Goal: Task Accomplishment & Management: Use online tool/utility

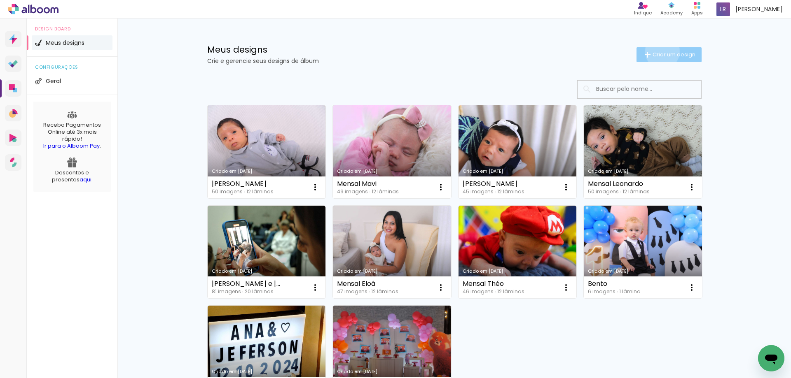
click at [657, 52] on span "Criar um design" at bounding box center [673, 54] width 43 height 5
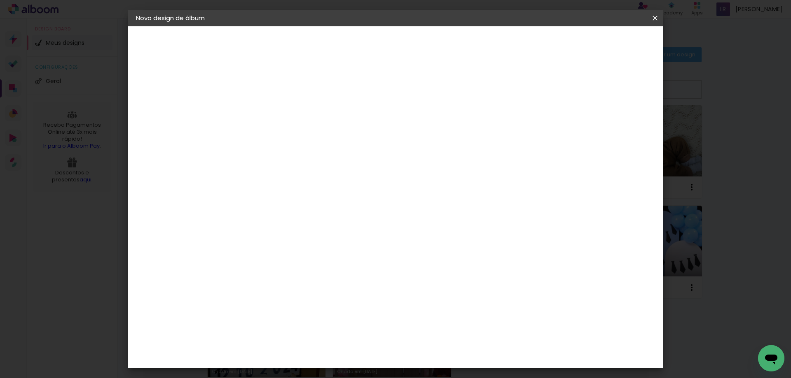
click at [271, 111] on input at bounding box center [271, 110] width 0 height 13
type input "[PERSON_NAME]"
type paper-input "[PERSON_NAME]"
click at [0, 0] on slot "Avançar" at bounding box center [0, 0] width 0 height 0
click at [425, 126] on paper-item "Tamanho Livre" at bounding box center [385, 125] width 79 height 18
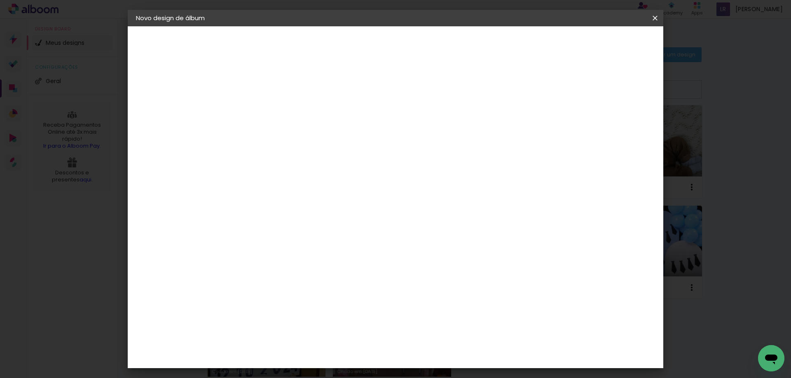
click at [0, 0] on slot "Avançar" at bounding box center [0, 0] width 0 height 0
click at [446, 343] on input "60" at bounding box center [440, 343] width 21 height 12
type input "40"
type paper-input "40"
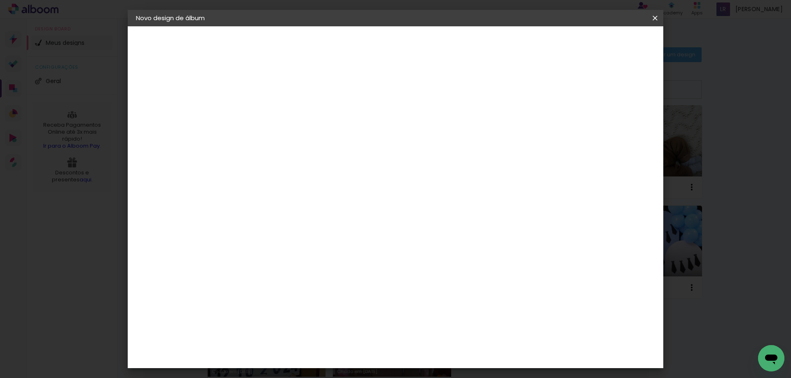
click at [253, 238] on input "30" at bounding box center [244, 237] width 21 height 12
type input "30"
click at [603, 43] on span "Iniciar design" at bounding box center [584, 44] width 37 height 6
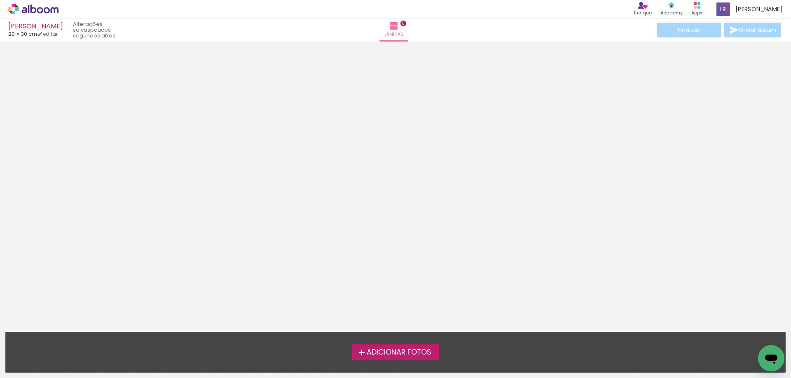
click at [385, 355] on span "Adicionar Fotos" at bounding box center [398, 352] width 65 height 7
click at [0, 0] on input "file" at bounding box center [0, 0] width 0 height 0
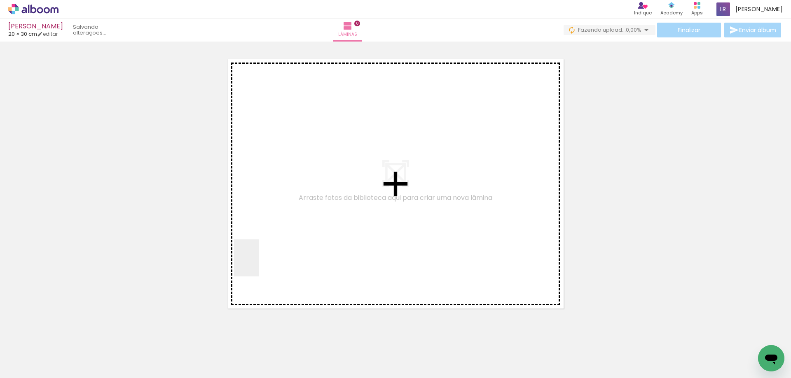
drag, startPoint x: 85, startPoint y: 353, endPoint x: 259, endPoint y: 264, distance: 195.2
click at [259, 264] on quentale-workspace at bounding box center [395, 189] width 791 height 378
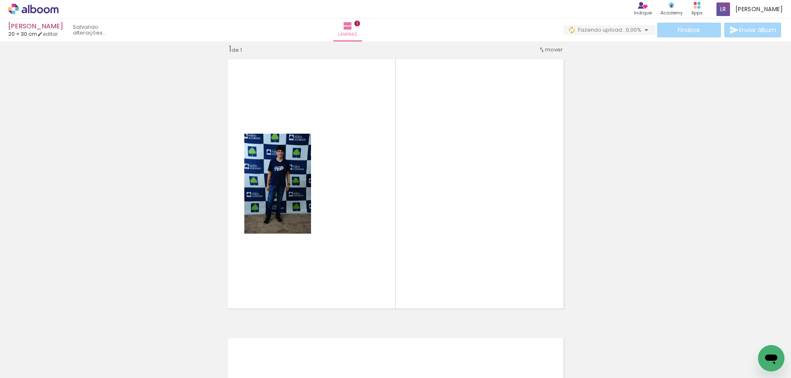
scroll to position [11, 0]
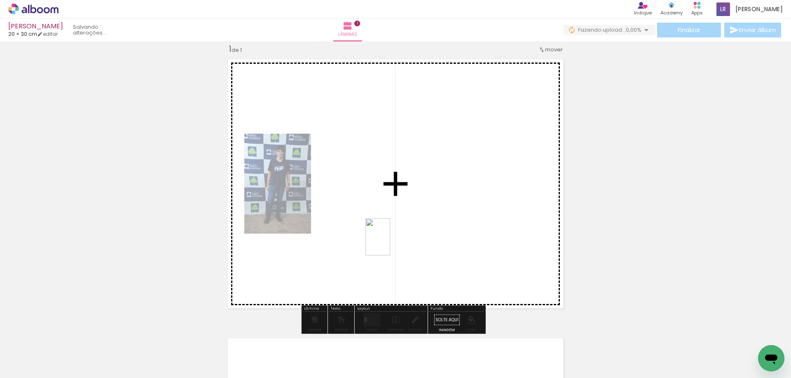
drag, startPoint x: 128, startPoint y: 354, endPoint x: 390, endPoint y: 243, distance: 284.7
click at [390, 243] on quentale-workspace at bounding box center [395, 189] width 791 height 378
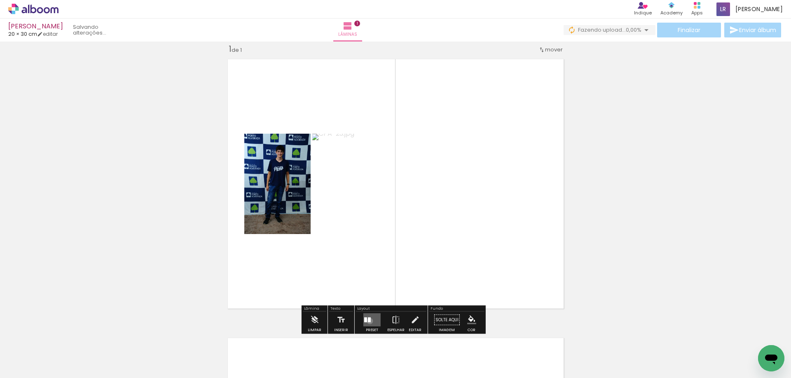
click at [368, 321] on div at bounding box center [369, 320] width 3 height 5
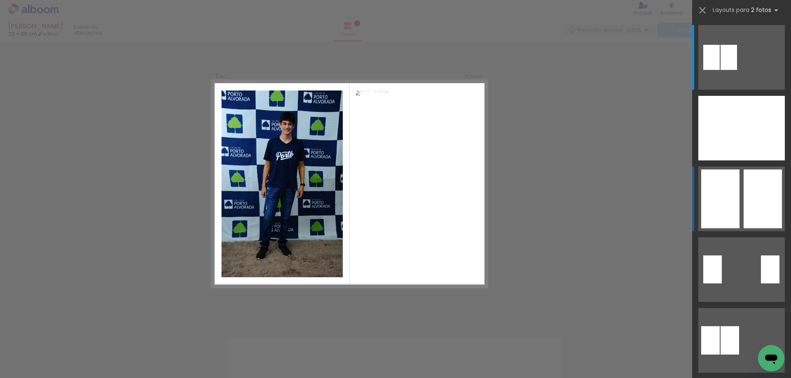
click at [719, 70] on div at bounding box center [711, 57] width 16 height 25
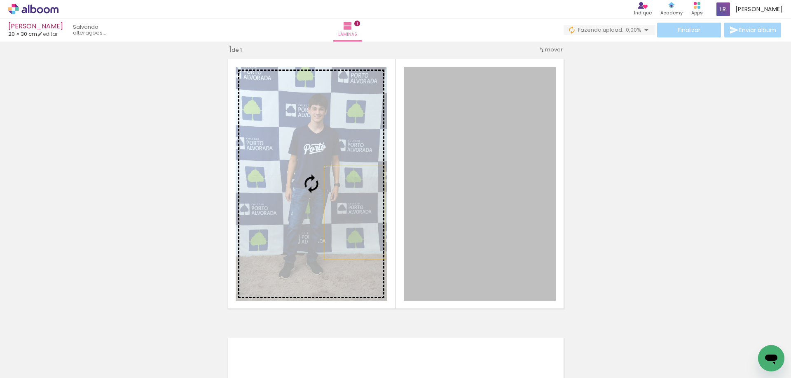
drag, startPoint x: 468, startPoint y: 218, endPoint x: 351, endPoint y: 213, distance: 116.6
click at [0, 0] on slot at bounding box center [0, 0] width 0 height 0
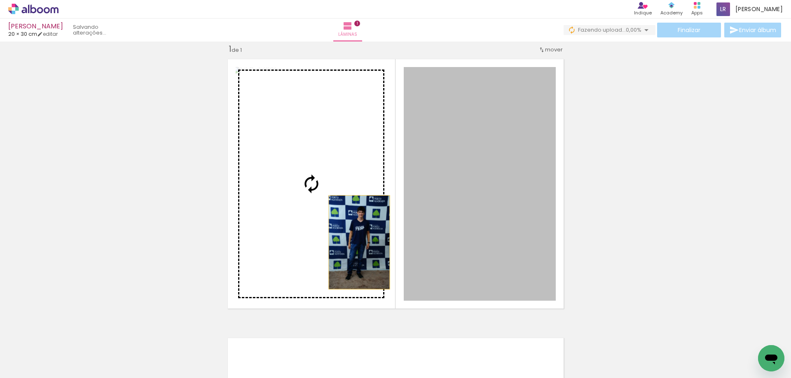
drag, startPoint x: 472, startPoint y: 242, endPoint x: 356, endPoint y: 243, distance: 116.1
click at [0, 0] on slot at bounding box center [0, 0] width 0 height 0
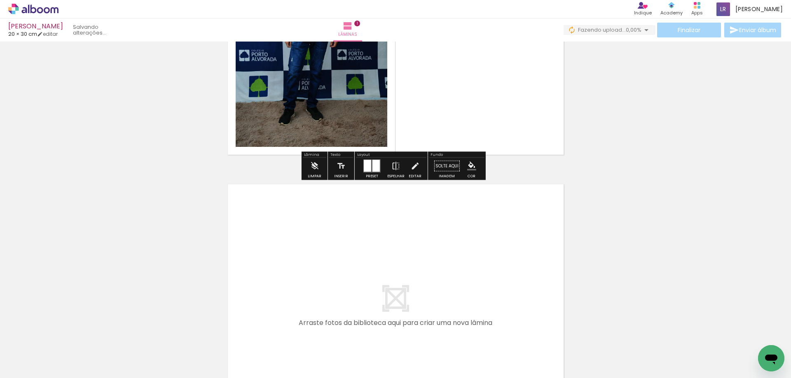
scroll to position [206, 0]
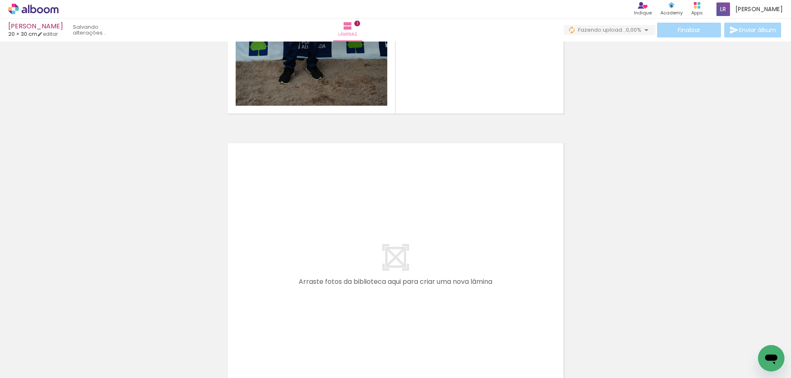
click at [31, 364] on span "Adicionar Fotos" at bounding box center [29, 367] width 25 height 9
click at [0, 0] on input "file" at bounding box center [0, 0] width 0 height 0
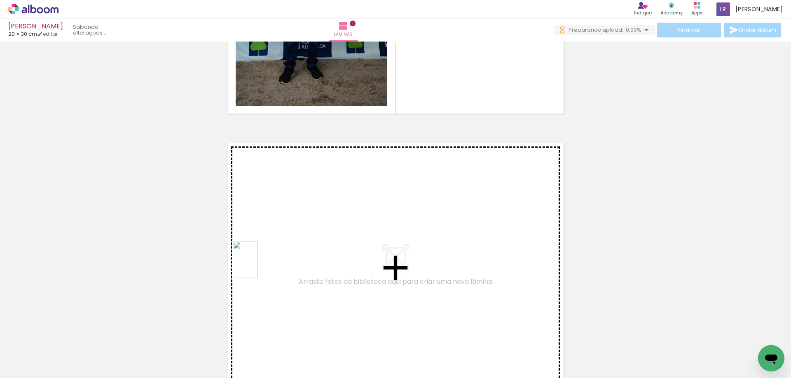
drag, startPoint x: 171, startPoint y: 353, endPoint x: 257, endPoint y: 266, distance: 122.6
click at [257, 266] on quentale-workspace at bounding box center [395, 189] width 791 height 378
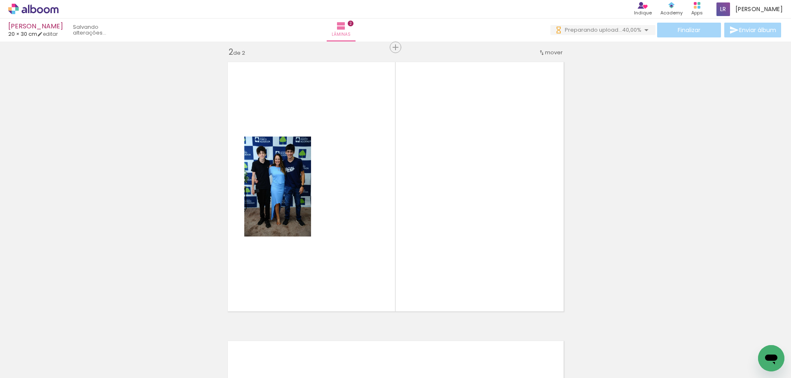
scroll to position [290, 0]
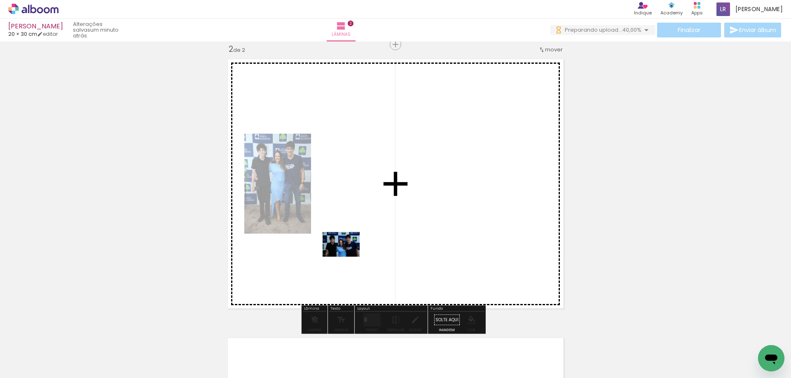
drag, startPoint x: 230, startPoint y: 352, endPoint x: 348, endPoint y: 257, distance: 151.9
click at [348, 257] on quentale-workspace at bounding box center [395, 189] width 791 height 378
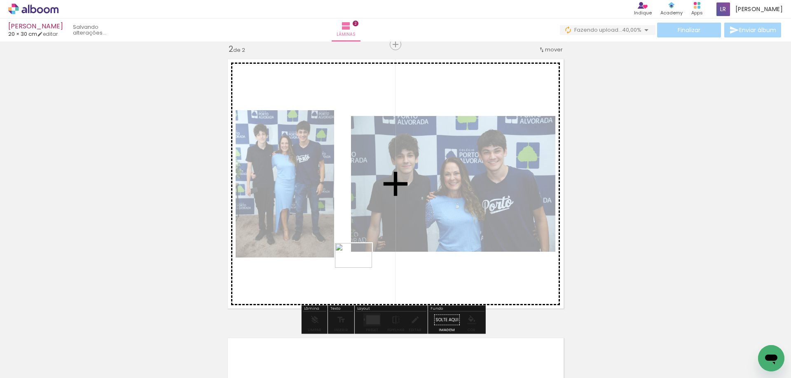
drag, startPoint x: 269, startPoint y: 352, endPoint x: 360, endPoint y: 268, distance: 124.4
click at [360, 268] on quentale-workspace at bounding box center [395, 189] width 791 height 378
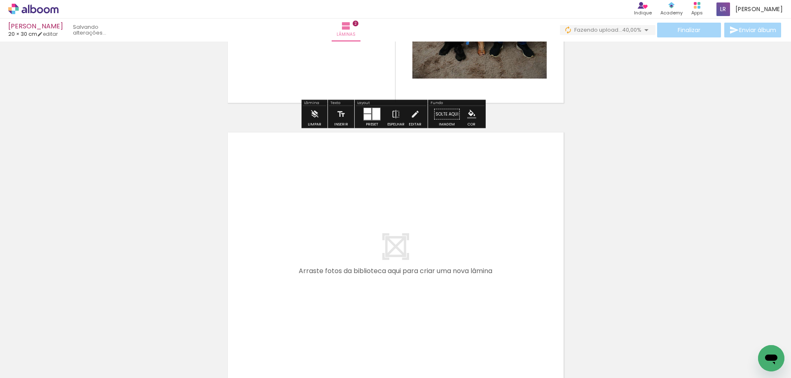
scroll to position [537, 0]
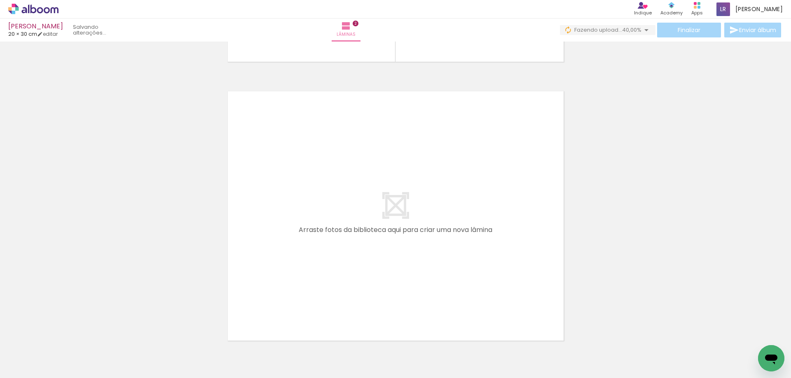
click at [35, 371] on span "Adicionar Fotos" at bounding box center [29, 367] width 25 height 9
click at [0, 0] on input "file" at bounding box center [0, 0] width 0 height 0
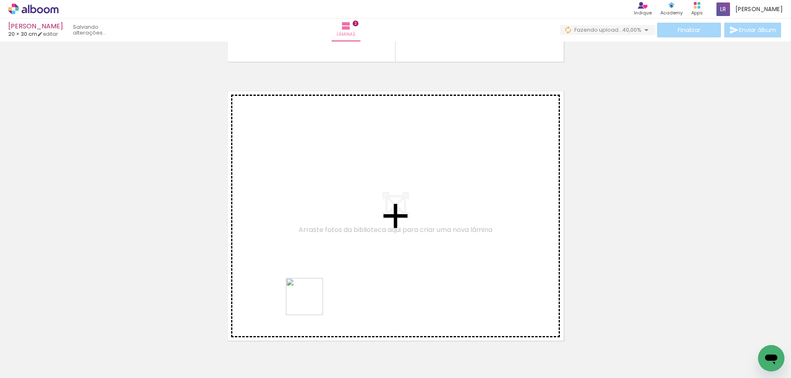
drag, startPoint x: 316, startPoint y: 358, endPoint x: 309, endPoint y: 291, distance: 67.1
click at [309, 291] on quentale-workspace at bounding box center [395, 189] width 791 height 378
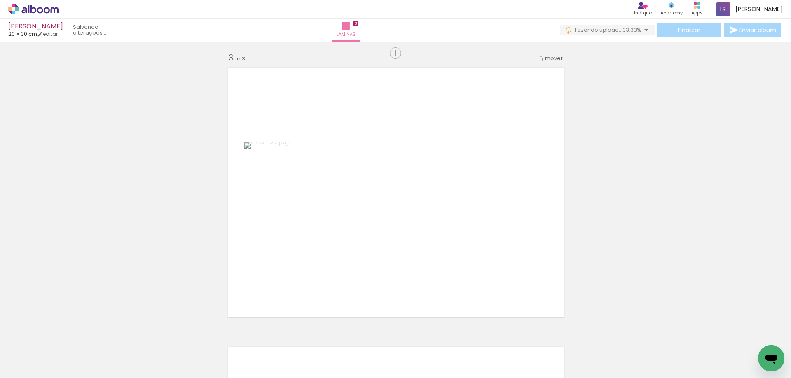
scroll to position [569, 0]
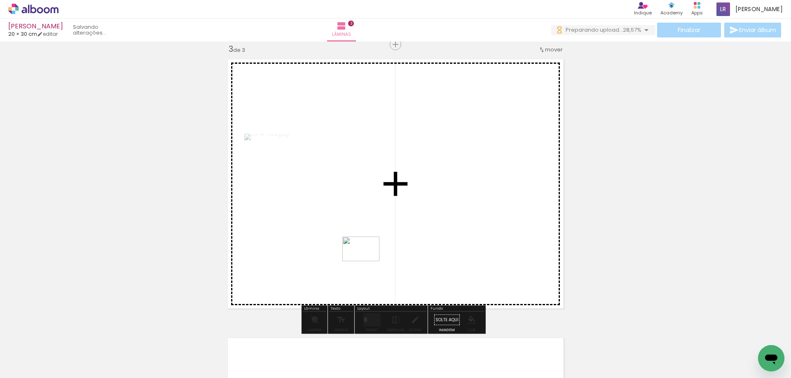
drag, startPoint x: 362, startPoint y: 358, endPoint x: 367, endPoint y: 260, distance: 97.7
click at [367, 260] on quentale-workspace at bounding box center [395, 189] width 791 height 378
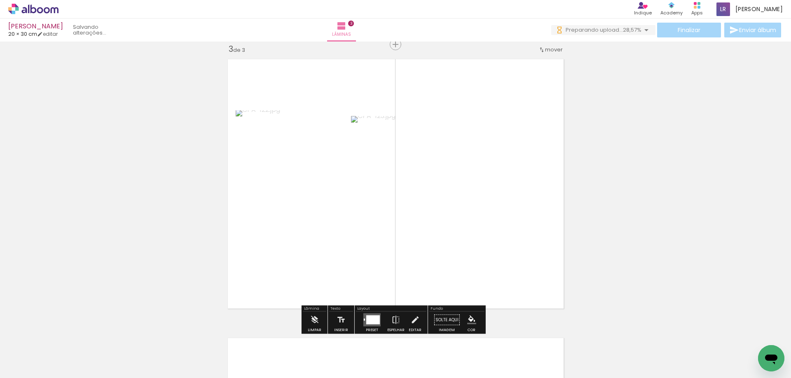
scroll to position [0, 0]
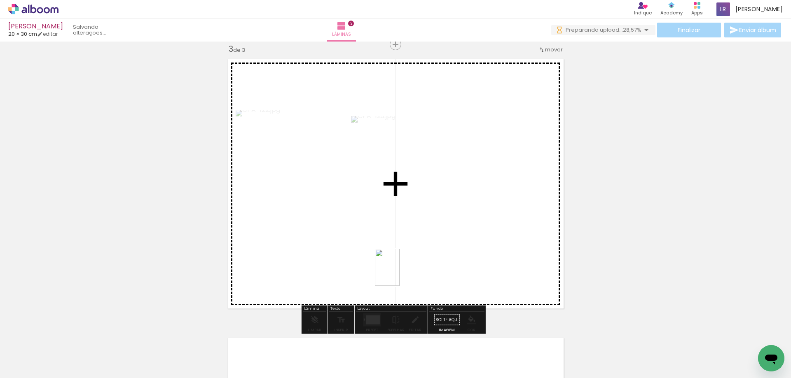
drag, startPoint x: 410, startPoint y: 344, endPoint x: 431, endPoint y: 345, distance: 21.1
click at [399, 274] on quentale-workspace at bounding box center [395, 189] width 791 height 378
drag, startPoint x: 448, startPoint y: 355, endPoint x: 422, endPoint y: 273, distance: 85.7
click at [422, 273] on quentale-workspace at bounding box center [395, 189] width 791 height 378
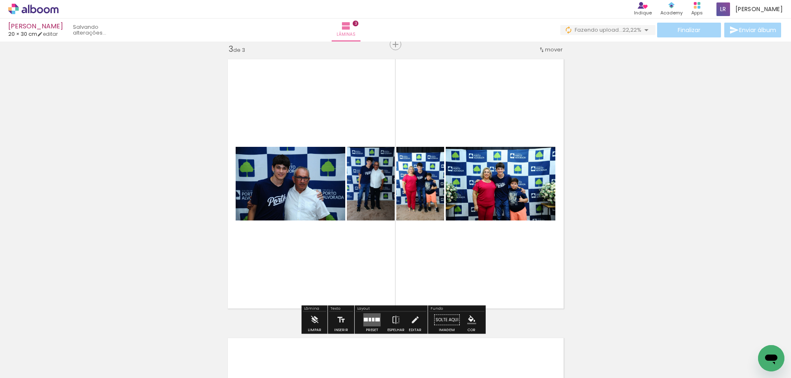
click at [372, 318] on div at bounding box center [373, 320] width 2 height 4
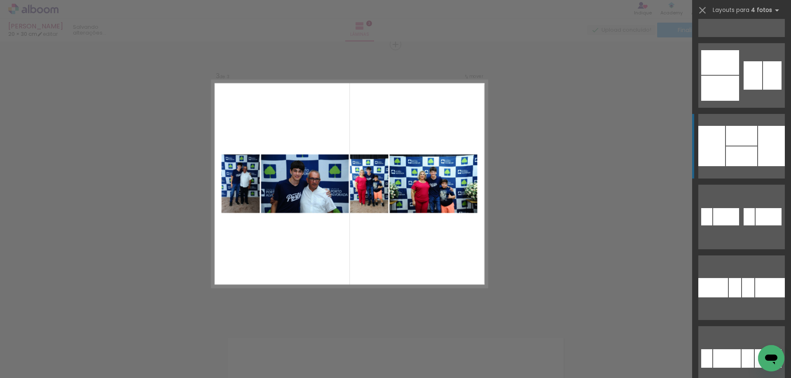
scroll to position [2059, 0]
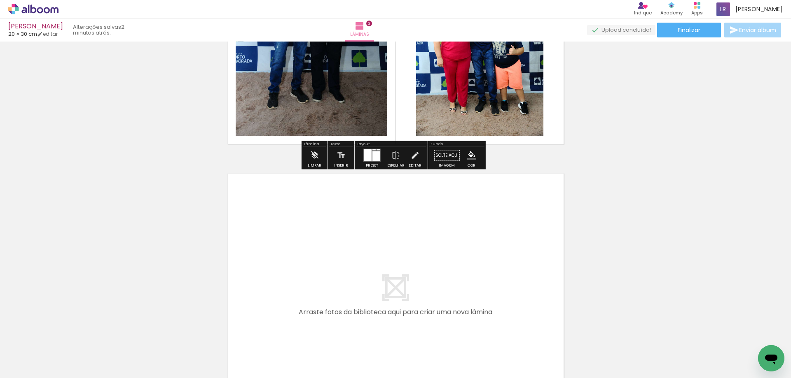
scroll to position [816, 0]
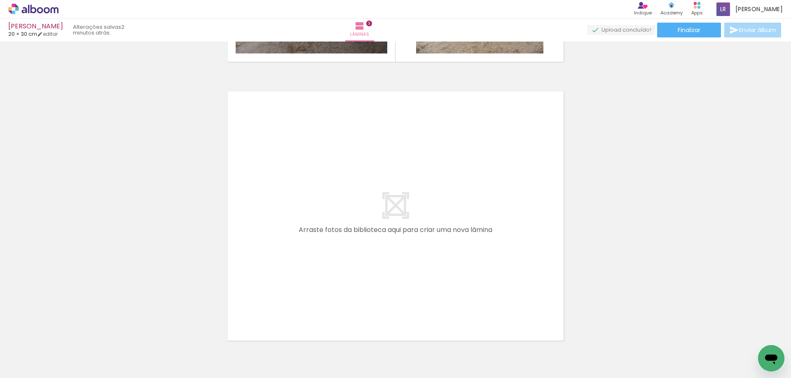
click at [35, 369] on span "Adicionar Fotos" at bounding box center [29, 367] width 25 height 9
click at [0, 0] on input "file" at bounding box center [0, 0] width 0 height 0
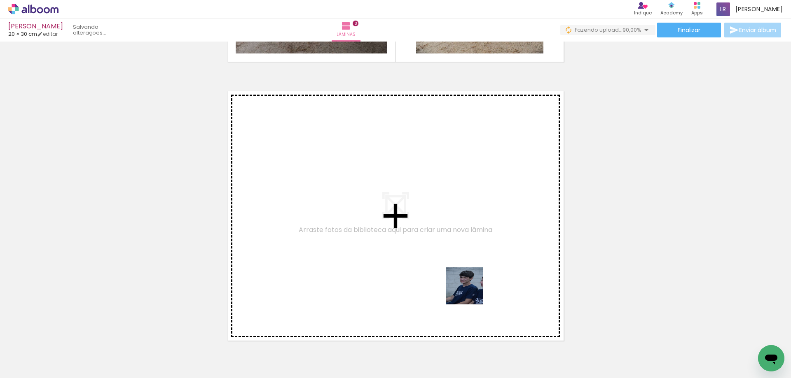
drag, startPoint x: 497, startPoint y: 352, endPoint x: 465, endPoint y: 282, distance: 77.4
click at [465, 282] on quentale-workspace at bounding box center [395, 189] width 791 height 378
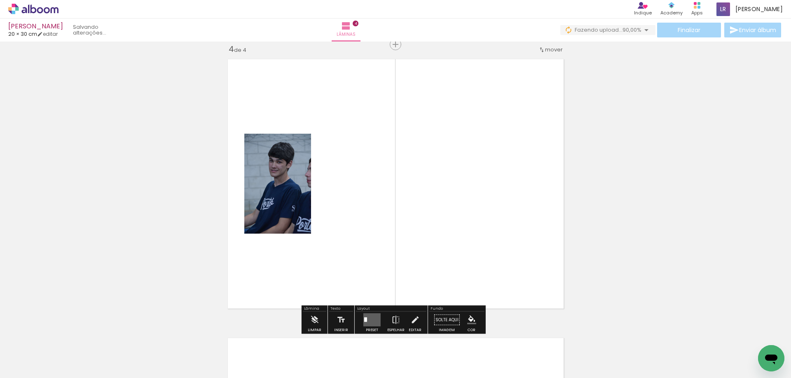
drag, startPoint x: 544, startPoint y: 354, endPoint x: 479, endPoint y: 262, distance: 112.0
click at [473, 252] on quentale-workspace at bounding box center [395, 189] width 791 height 378
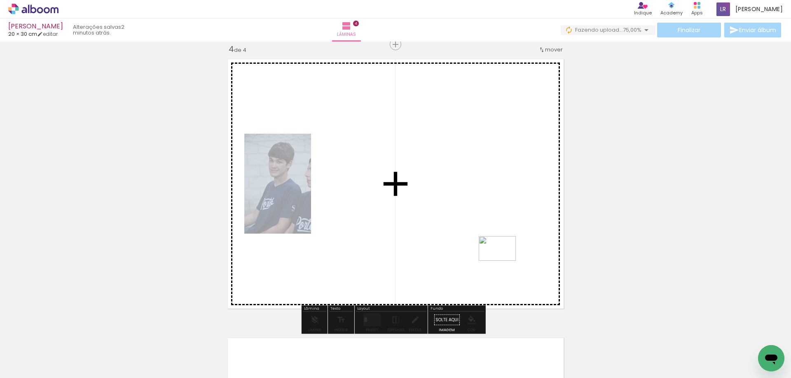
drag, startPoint x: 553, startPoint y: 353, endPoint x: 496, endPoint y: 247, distance: 119.7
click at [496, 247] on quentale-workspace at bounding box center [395, 189] width 791 height 378
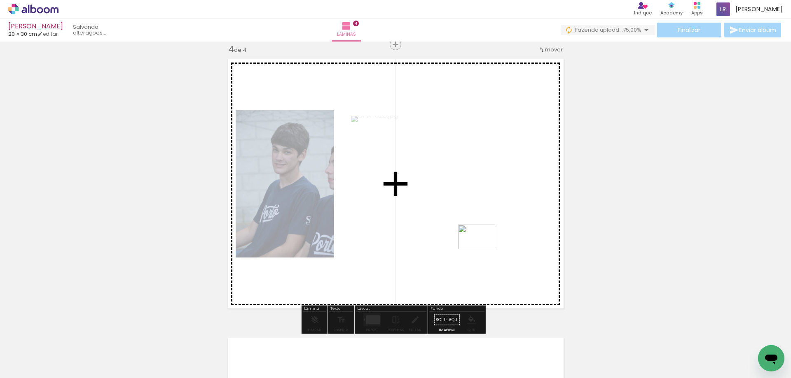
drag, startPoint x: 594, startPoint y: 354, endPoint x: 483, endPoint y: 250, distance: 152.7
click at [483, 250] on quentale-workspace at bounding box center [395, 189] width 791 height 378
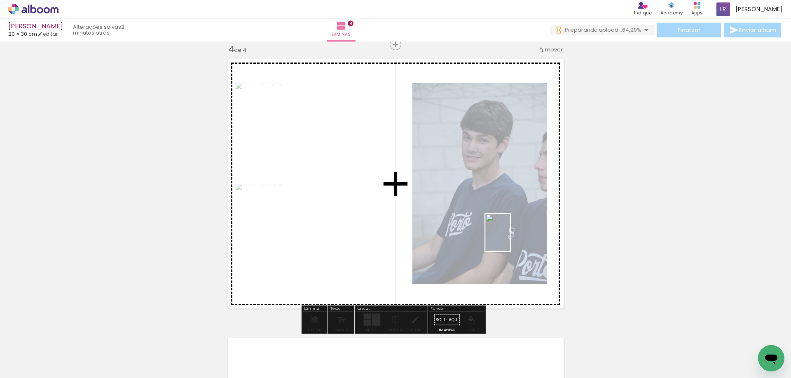
drag, startPoint x: 646, startPoint y: 351, endPoint x: 507, endPoint y: 237, distance: 179.9
click at [507, 237] on quentale-workspace at bounding box center [395, 189] width 791 height 378
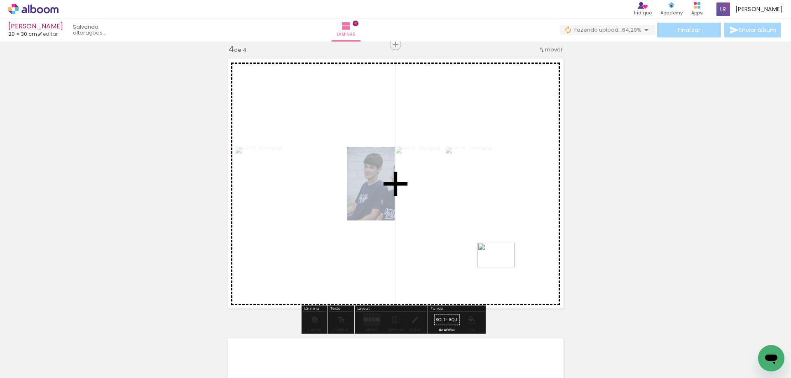
drag, startPoint x: 680, startPoint y: 348, endPoint x: 502, endPoint y: 268, distance: 195.5
click at [502, 268] on quentale-workspace at bounding box center [395, 189] width 791 height 378
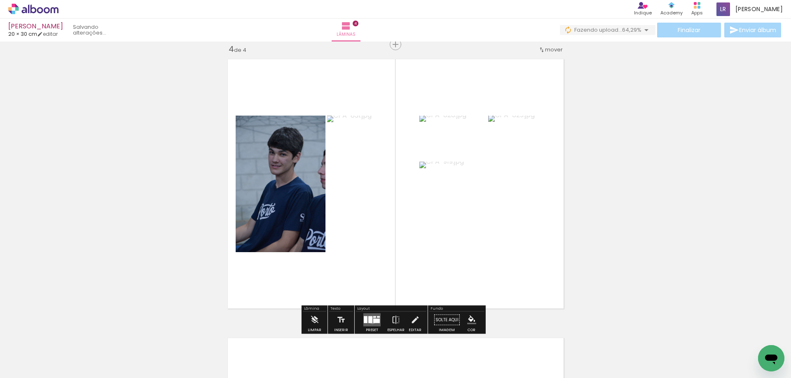
click at [370, 320] on div at bounding box center [370, 320] width 4 height 7
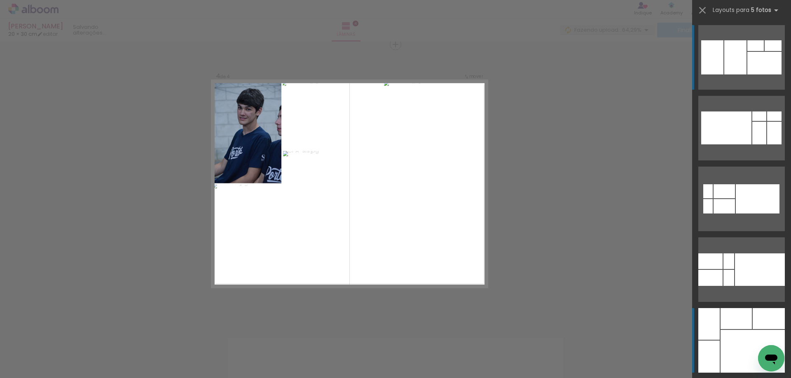
click at [739, 353] on div at bounding box center [752, 351] width 64 height 43
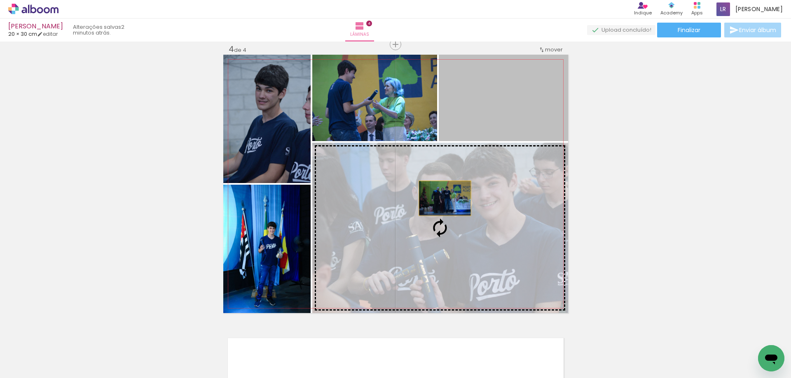
drag, startPoint x: 500, startPoint y: 96, endPoint x: 441, endPoint y: 198, distance: 118.6
click at [0, 0] on slot at bounding box center [0, 0] width 0 height 0
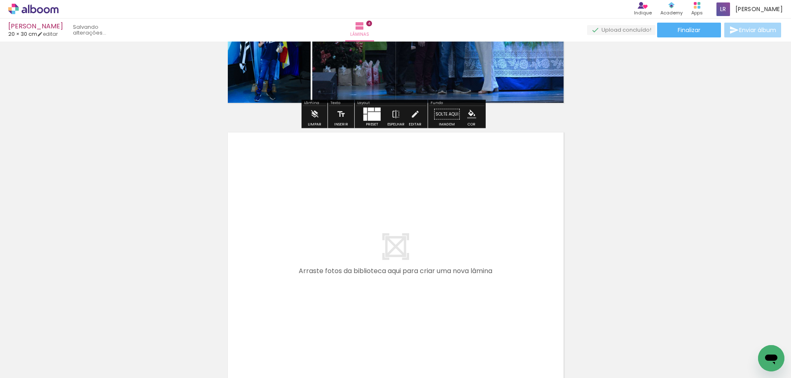
scroll to position [1013, 0]
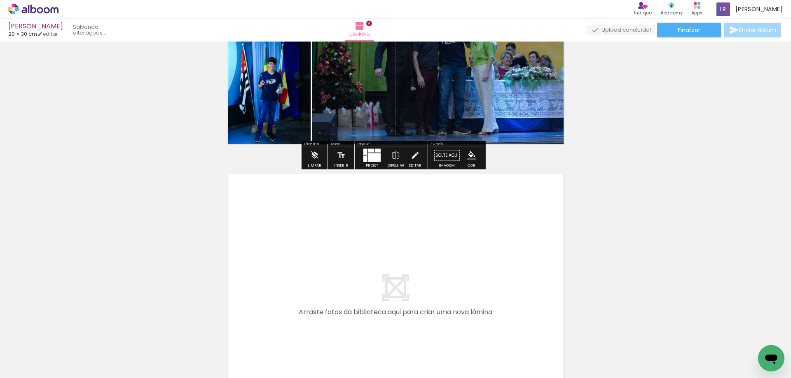
click at [35, 368] on span "Adicionar Fotos" at bounding box center [29, 367] width 25 height 9
click at [0, 0] on input "file" at bounding box center [0, 0] width 0 height 0
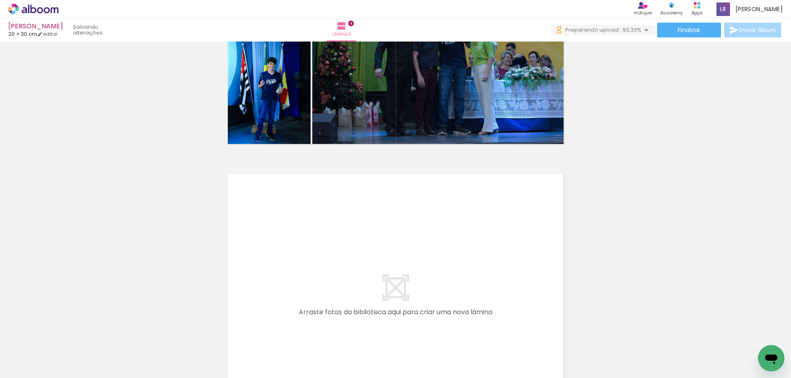
scroll to position [0, 0]
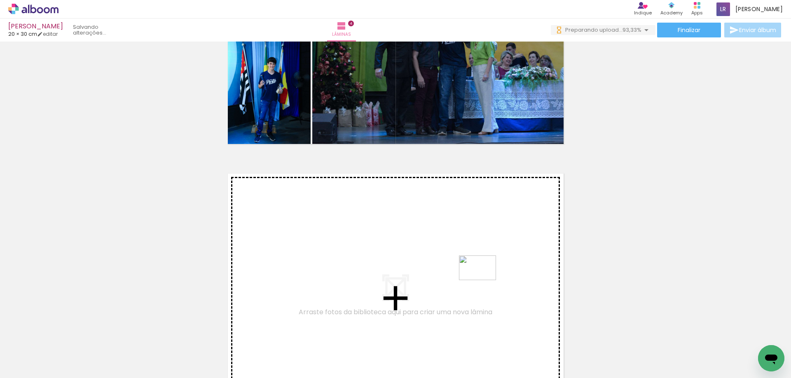
drag, startPoint x: 730, startPoint y: 356, endPoint x: 477, endPoint y: 278, distance: 264.1
click at [477, 278] on quentale-workspace at bounding box center [395, 189] width 791 height 378
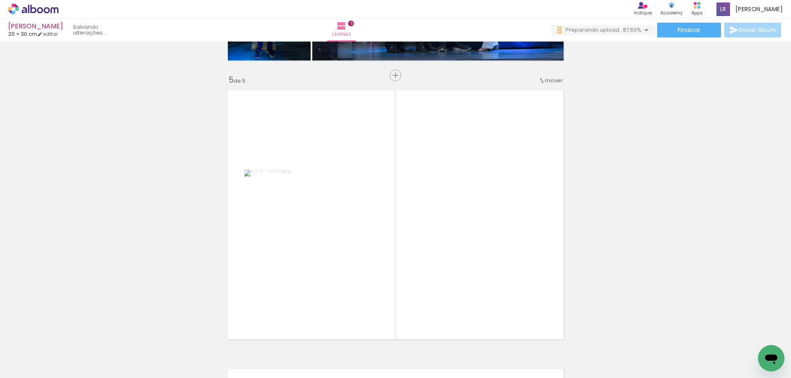
scroll to position [1127, 0]
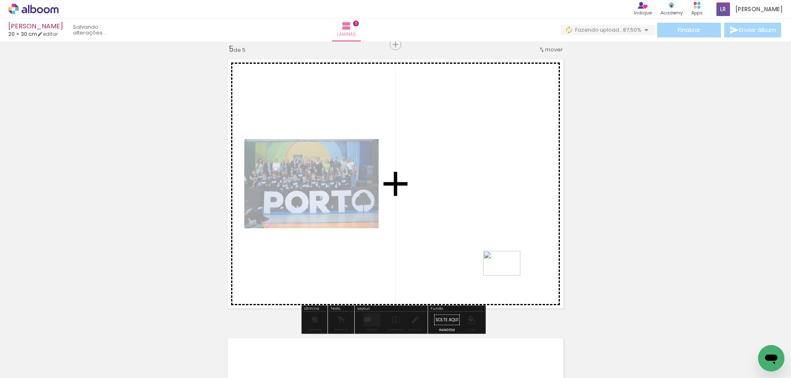
drag, startPoint x: 790, startPoint y: 348, endPoint x: 508, endPoint y: 276, distance: 291.4
click at [508, 276] on quentale-workspace at bounding box center [395, 189] width 791 height 378
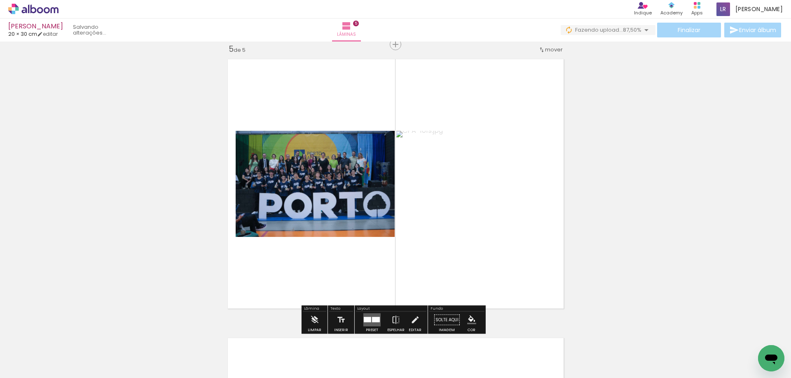
click at [364, 317] on div at bounding box center [367, 319] width 7 height 5
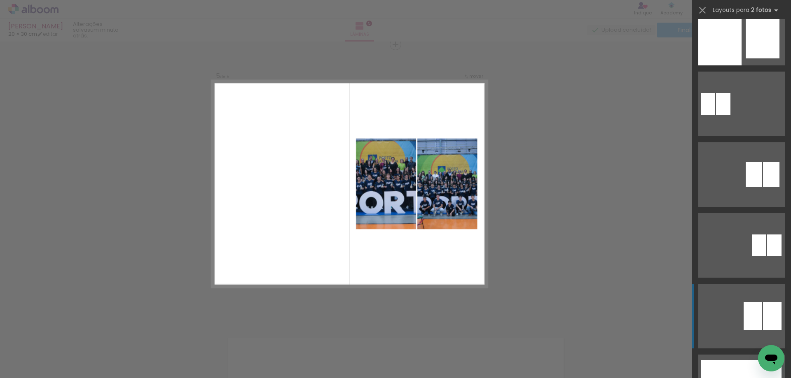
scroll to position [6368, 0]
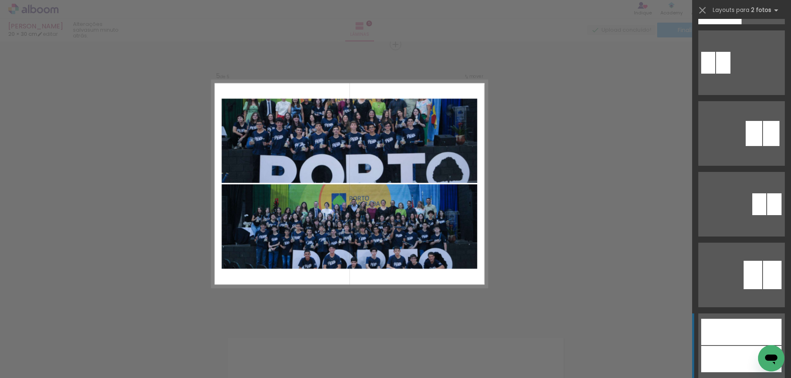
click at [722, 356] on div at bounding box center [741, 359] width 80 height 26
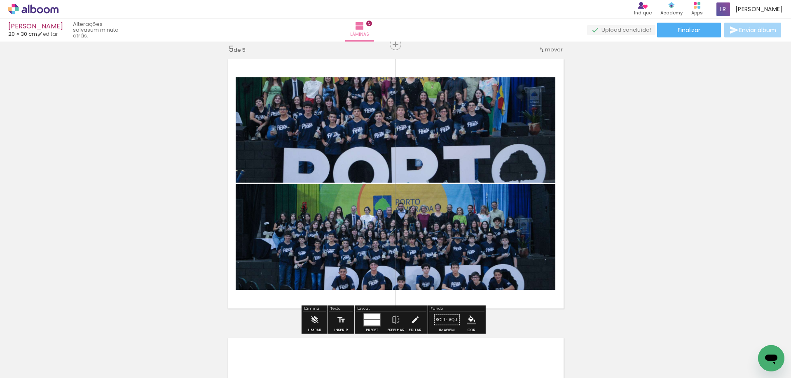
click at [327, 127] on quentale-photo at bounding box center [396, 129] width 320 height 105
click at [412, 320] on iron-icon at bounding box center [414, 320] width 9 height 16
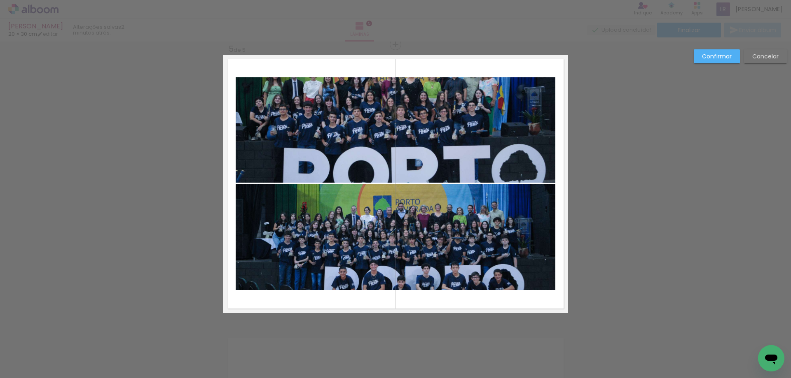
click at [454, 131] on quentale-photo at bounding box center [396, 129] width 320 height 105
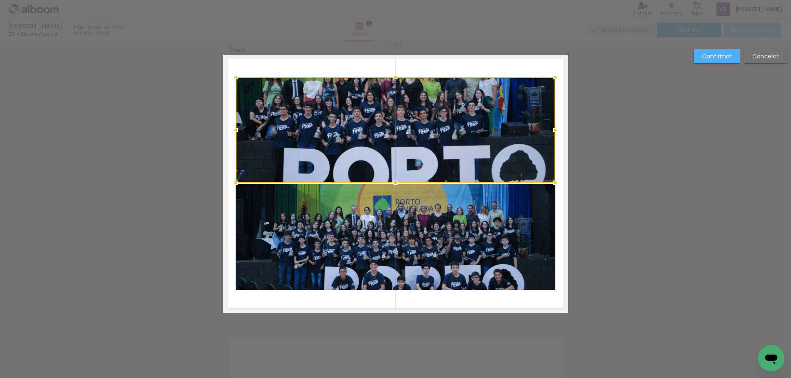
click at [454, 131] on div at bounding box center [396, 129] width 320 height 105
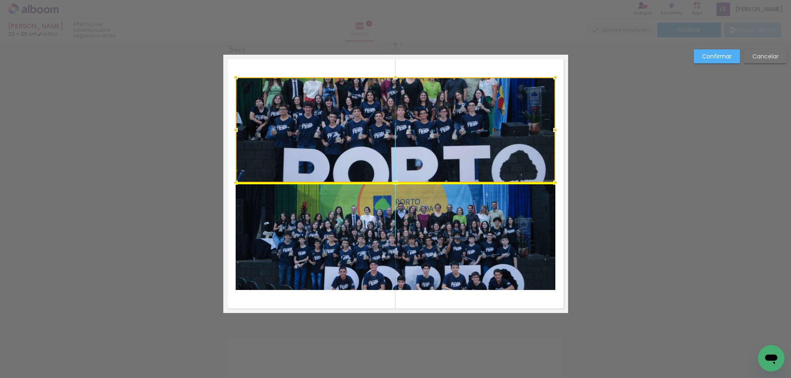
drag, startPoint x: 437, startPoint y: 126, endPoint x: 440, endPoint y: 120, distance: 6.1
click at [440, 120] on div at bounding box center [396, 129] width 320 height 105
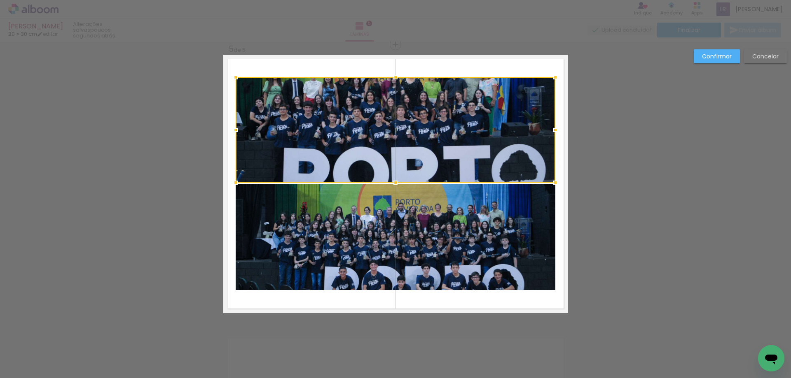
click at [359, 132] on div at bounding box center [396, 129] width 320 height 105
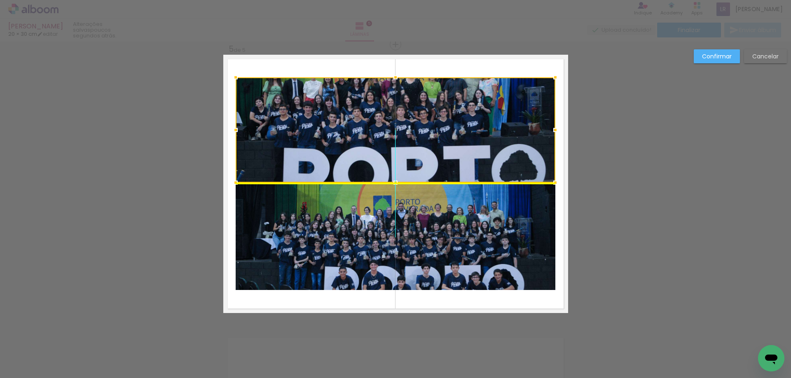
click at [361, 131] on div at bounding box center [396, 129] width 320 height 105
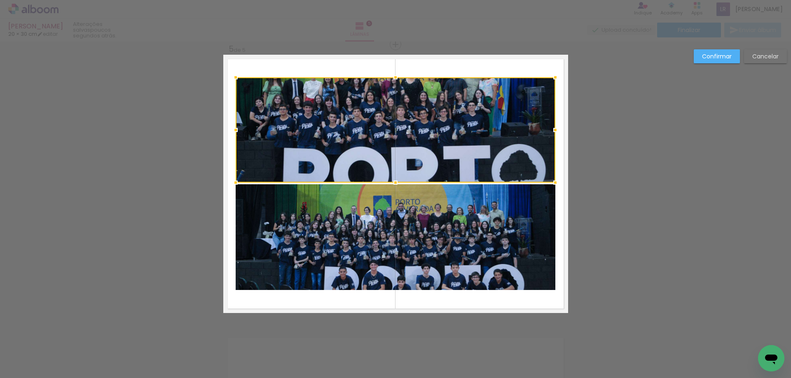
click at [0, 0] on slot "Cancelar" at bounding box center [0, 0] width 0 height 0
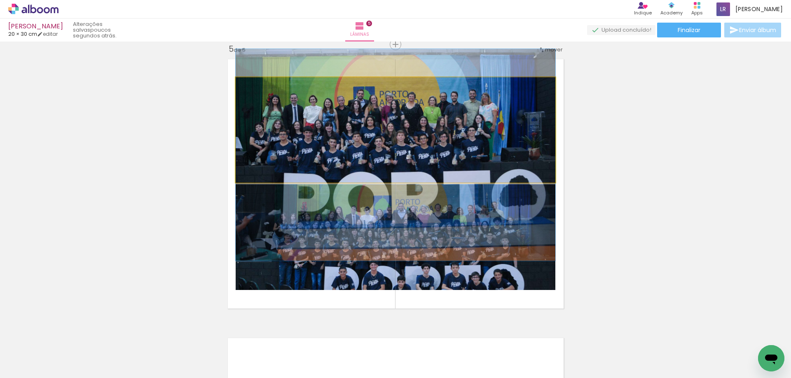
drag, startPoint x: 436, startPoint y: 145, endPoint x: 438, endPoint y: 170, distance: 25.2
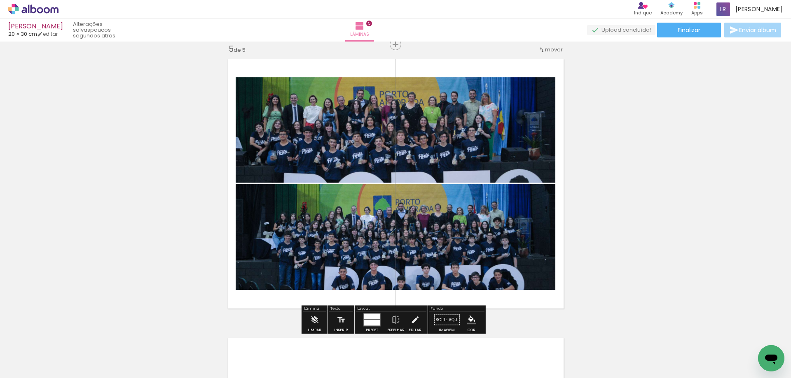
click at [443, 238] on quentale-photo at bounding box center [396, 237] width 320 height 106
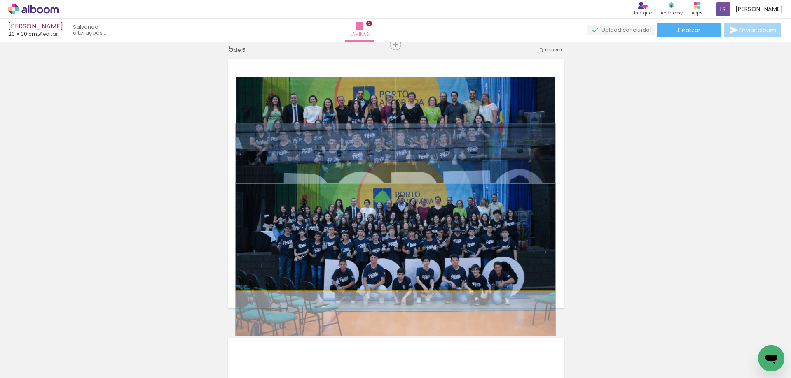
drag, startPoint x: 443, startPoint y: 238, endPoint x: 443, endPoint y: 231, distance: 7.4
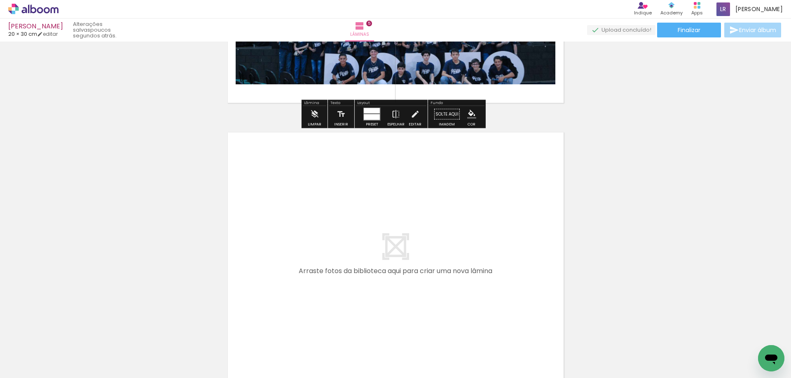
scroll to position [1374, 0]
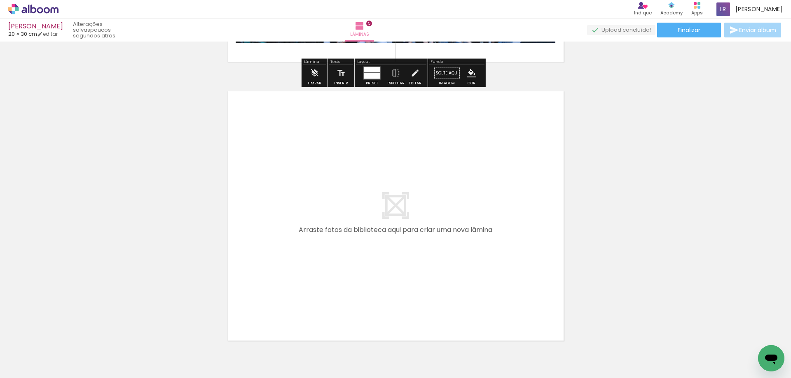
click at [27, 369] on span "Adicionar Fotos" at bounding box center [29, 367] width 25 height 9
click at [0, 0] on input "file" at bounding box center [0, 0] width 0 height 0
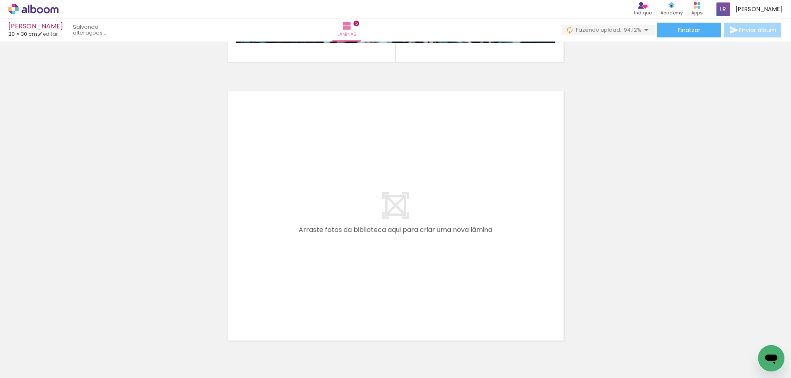
scroll to position [0, 0]
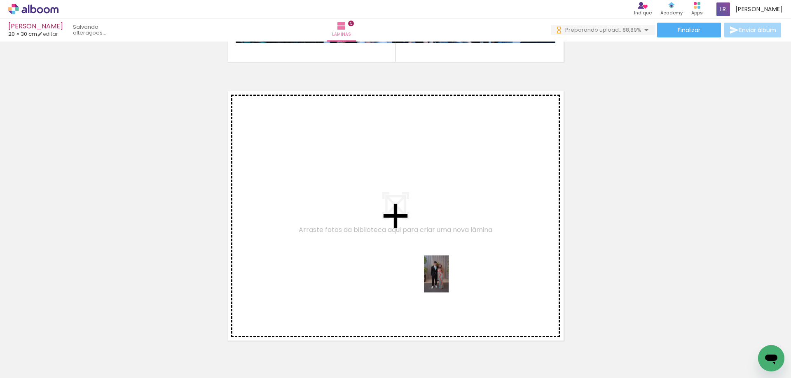
drag, startPoint x: 665, startPoint y: 351, endPoint x: 448, endPoint y: 280, distance: 227.7
click at [448, 280] on quentale-workspace at bounding box center [395, 189] width 791 height 378
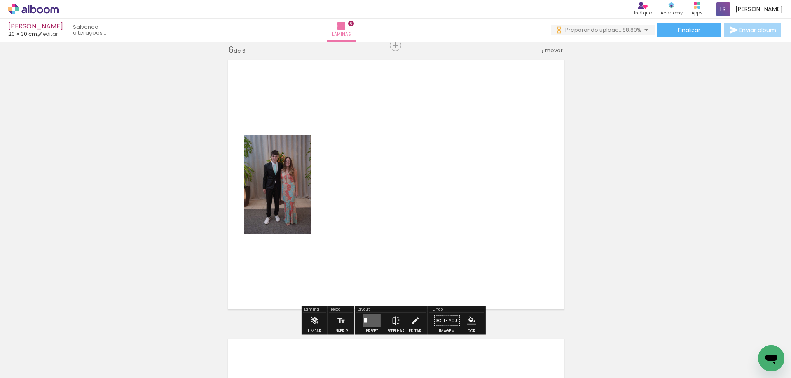
scroll to position [1407, 0]
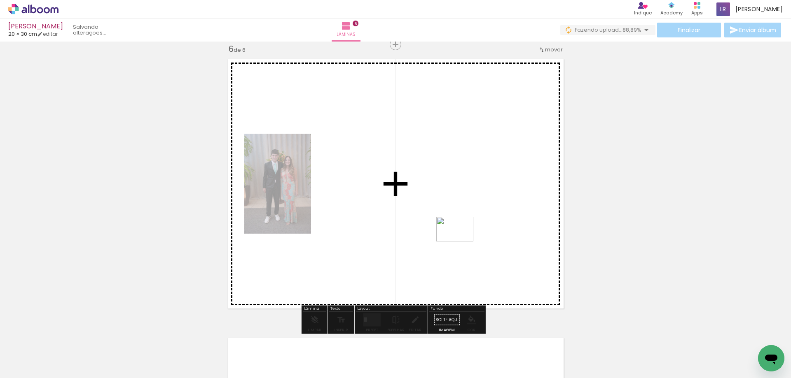
drag, startPoint x: 714, startPoint y: 353, endPoint x: 674, endPoint y: 341, distance: 42.0
click at [460, 242] on quentale-workspace at bounding box center [395, 189] width 791 height 378
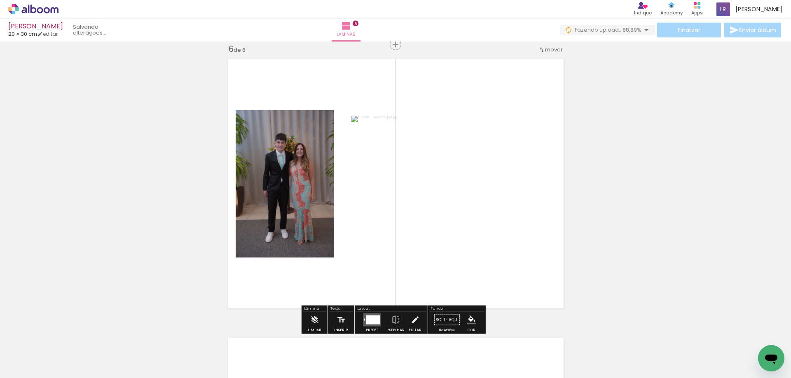
scroll to position [0, 0]
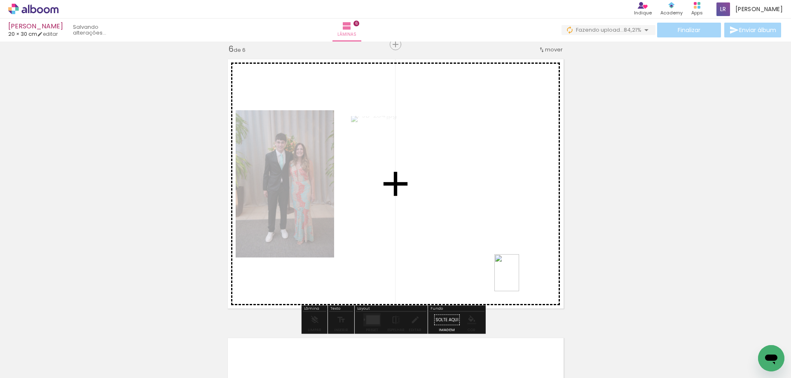
drag, startPoint x: 756, startPoint y: 347, endPoint x: 491, endPoint y: 273, distance: 275.6
click at [491, 273] on quentale-workspace at bounding box center [395, 189] width 791 height 378
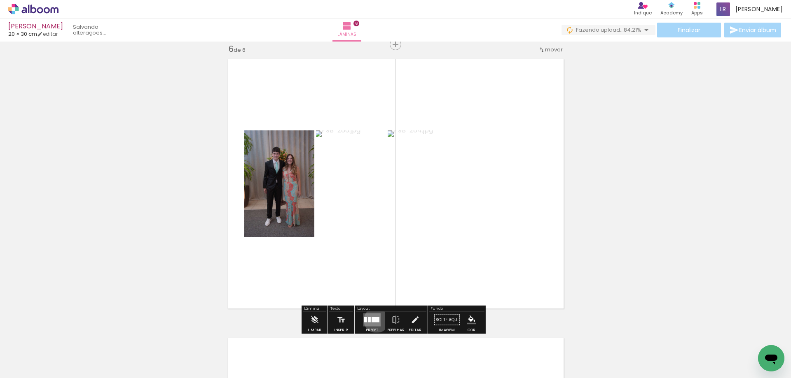
click at [374, 320] on div at bounding box center [375, 319] width 8 height 5
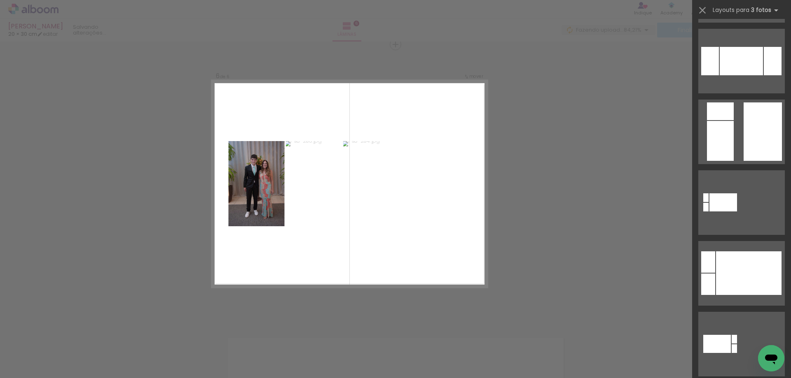
scroll to position [369, 0]
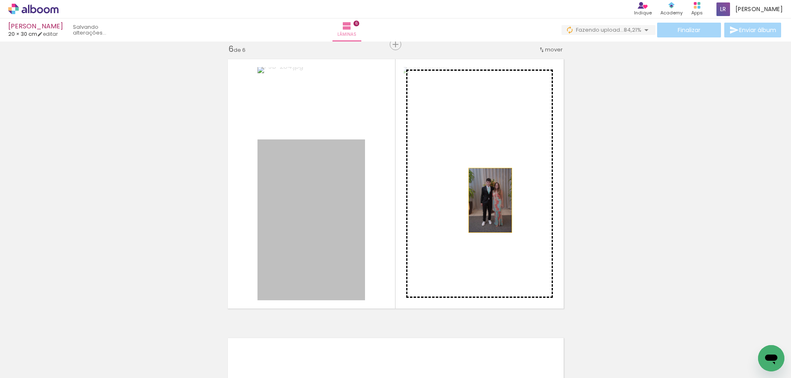
drag, startPoint x: 318, startPoint y: 235, endPoint x: 487, endPoint y: 201, distance: 171.9
click at [0, 0] on slot at bounding box center [0, 0] width 0 height 0
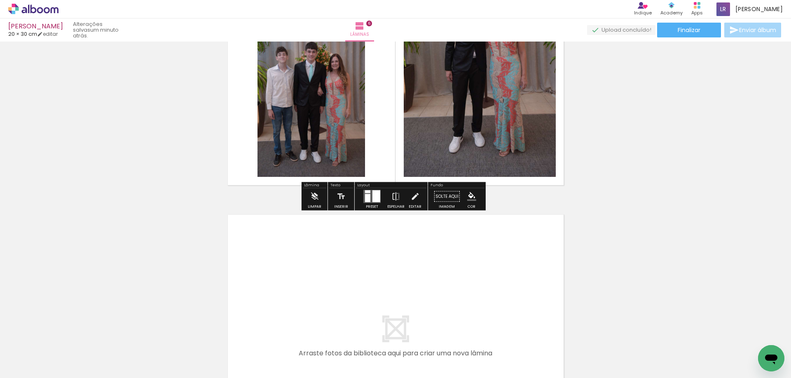
scroll to position [1654, 0]
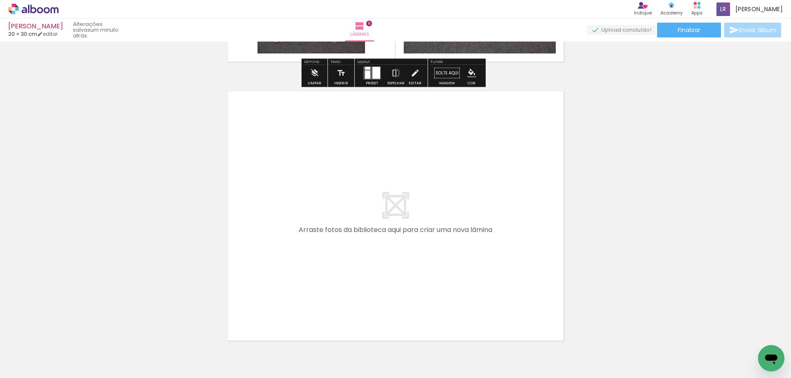
click at [24, 371] on span "Adicionar Fotos" at bounding box center [29, 367] width 25 height 9
click at [0, 0] on input "file" at bounding box center [0, 0] width 0 height 0
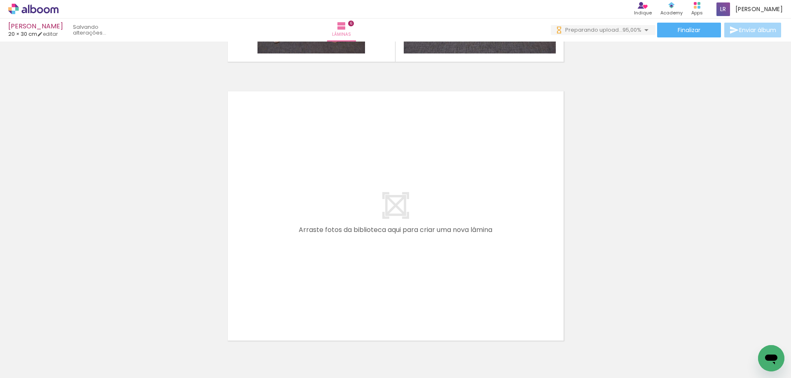
scroll to position [0, 0]
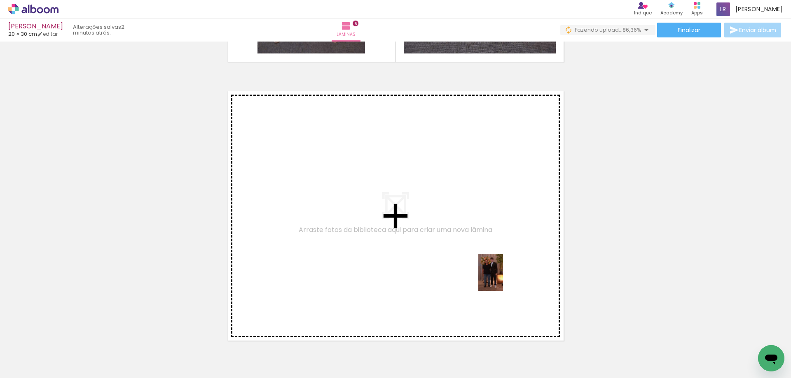
drag, startPoint x: 674, startPoint y: 357, endPoint x: 499, endPoint y: 278, distance: 192.0
click at [499, 278] on quentale-workspace at bounding box center [395, 189] width 791 height 378
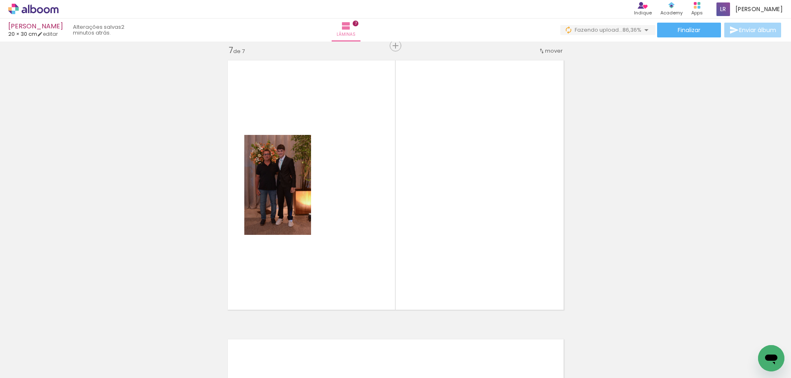
scroll to position [1686, 0]
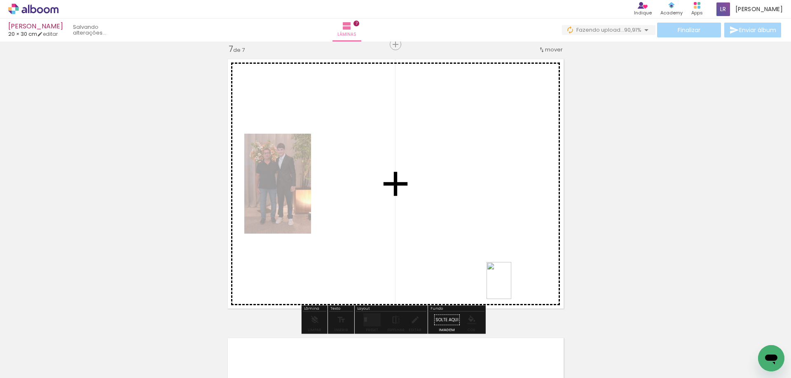
drag, startPoint x: 711, startPoint y: 352, endPoint x: 511, endPoint y: 287, distance: 210.0
click at [511, 287] on quentale-workspace at bounding box center [395, 189] width 791 height 378
drag, startPoint x: 758, startPoint y: 343, endPoint x: 466, endPoint y: 247, distance: 307.9
click at [466, 247] on quentale-workspace at bounding box center [395, 189] width 791 height 378
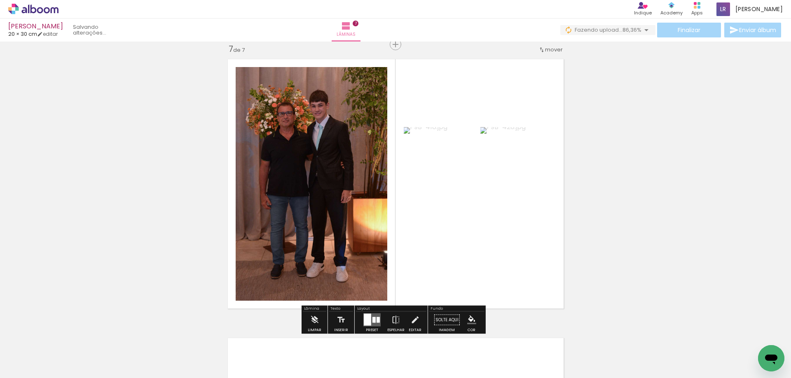
click at [373, 322] on div at bounding box center [373, 320] width 3 height 6
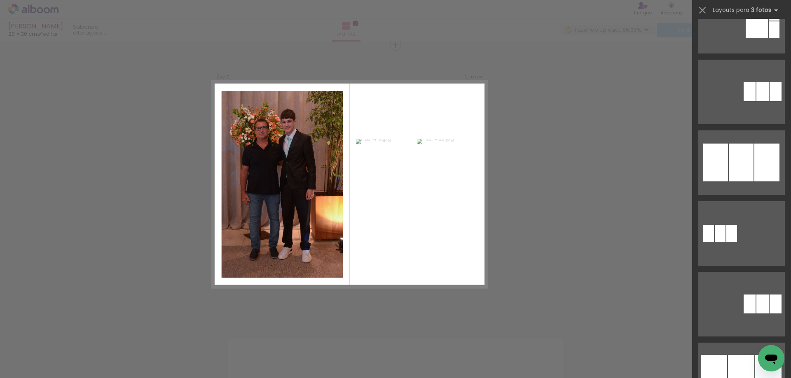
scroll to position [498, 0]
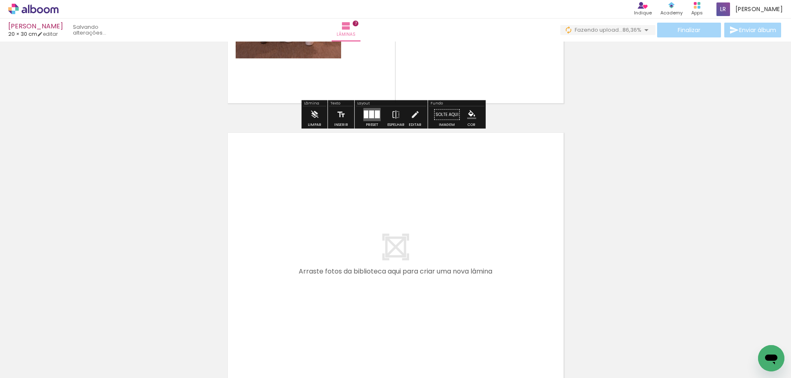
scroll to position [1932, 0]
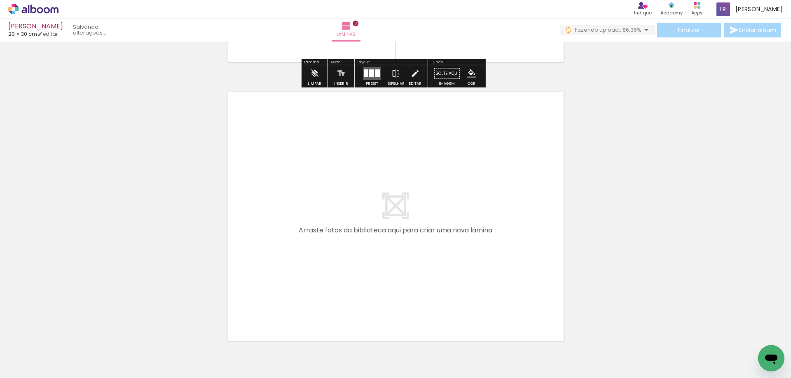
click at [30, 369] on span "Adicionar Fotos" at bounding box center [29, 367] width 25 height 9
click at [0, 0] on input "file" at bounding box center [0, 0] width 0 height 0
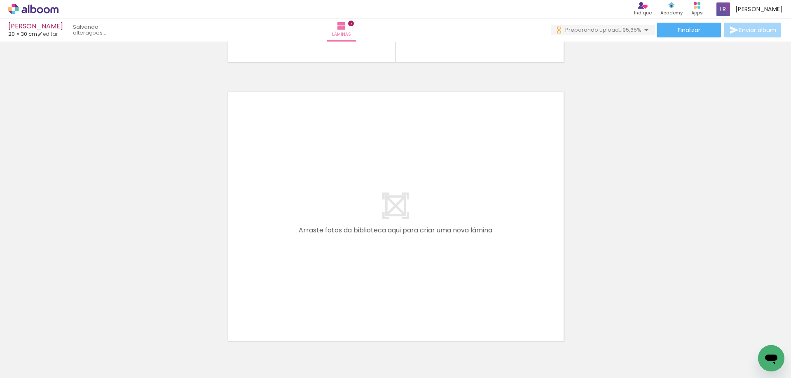
scroll to position [0, 386]
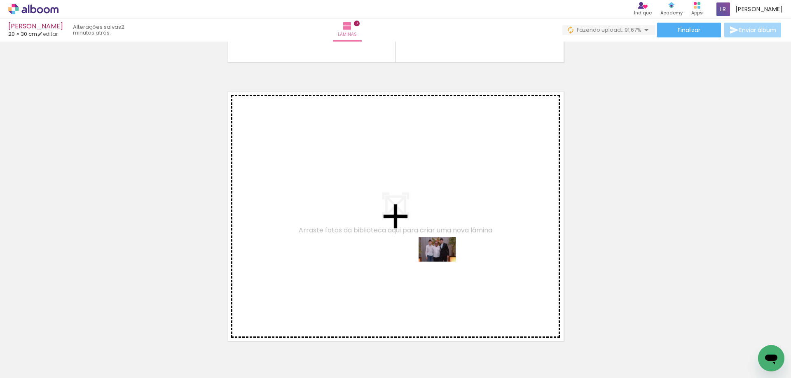
drag, startPoint x: 708, startPoint y: 355, endPoint x: 443, endPoint y: 262, distance: 280.6
click at [443, 262] on quentale-workspace at bounding box center [395, 189] width 791 height 378
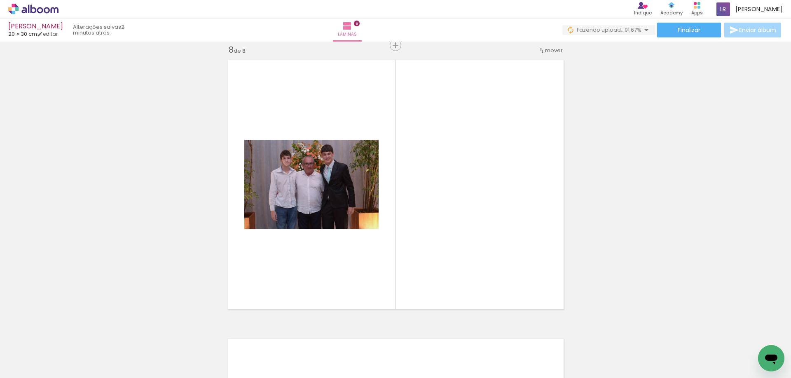
scroll to position [1965, 0]
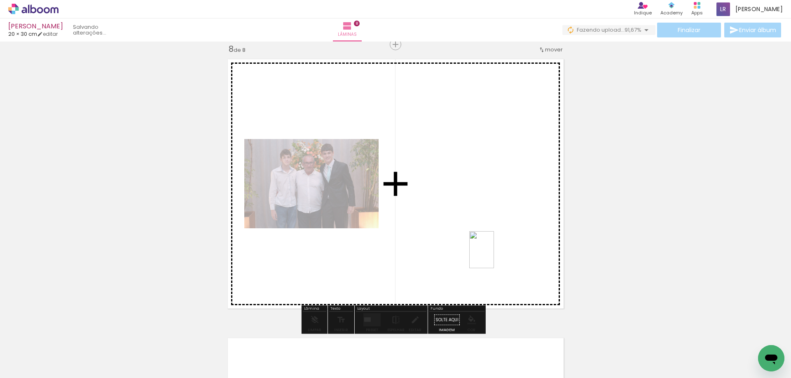
drag, startPoint x: 759, startPoint y: 345, endPoint x: 494, endPoint y: 256, distance: 279.7
click at [494, 256] on quentale-workspace at bounding box center [395, 189] width 791 height 378
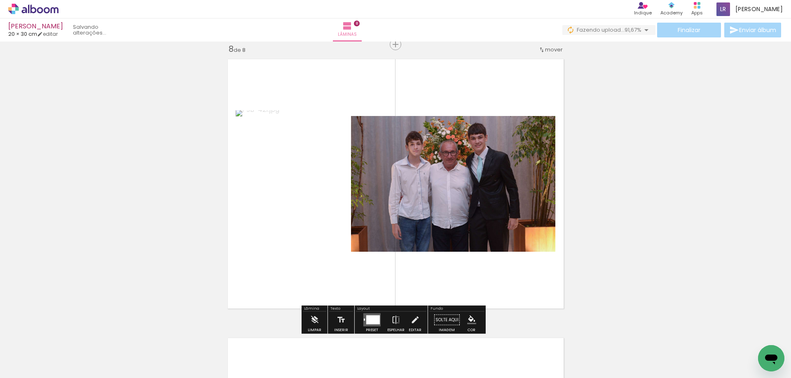
click at [371, 320] on div at bounding box center [373, 320] width 14 height 9
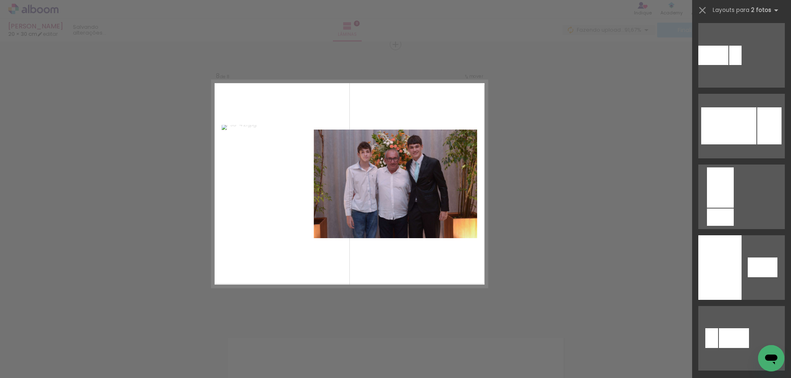
scroll to position [0, 0]
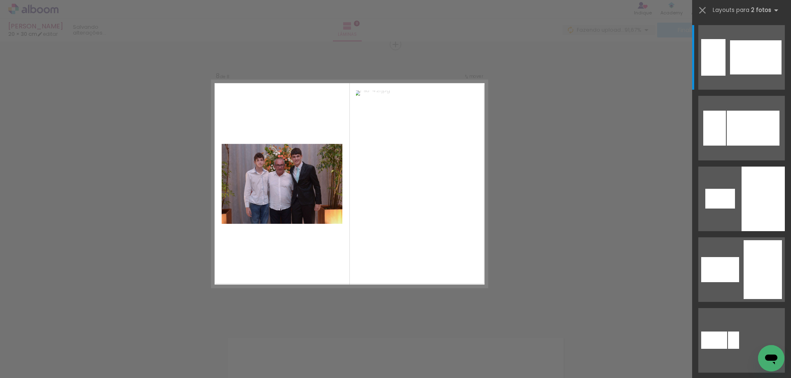
scroll to position [0, 386]
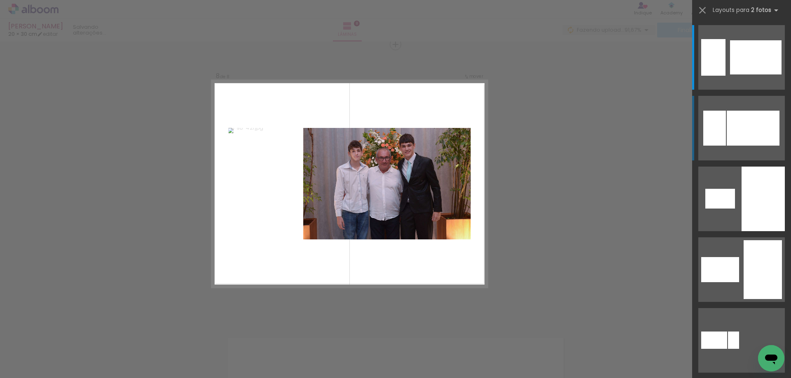
click at [744, 131] on div at bounding box center [752, 128] width 53 height 35
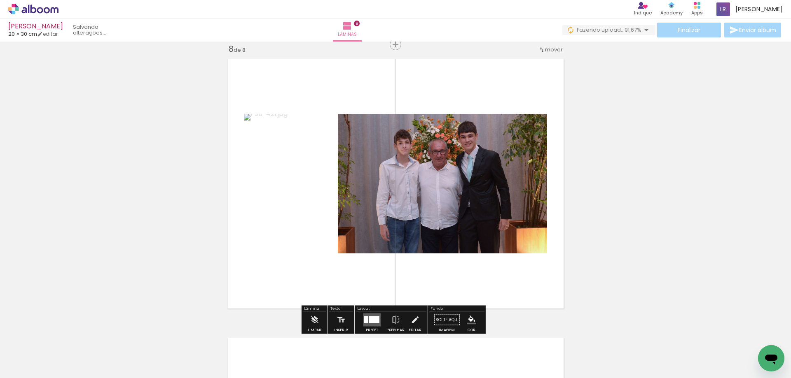
click at [366, 321] on div at bounding box center [366, 320] width 4 height 7
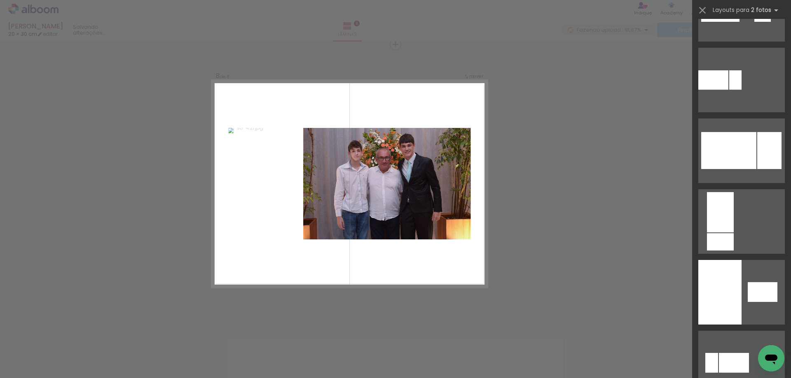
scroll to position [505, 0]
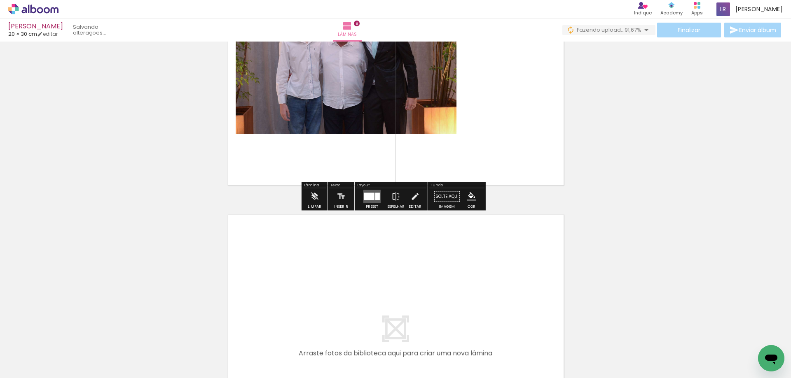
scroll to position [2130, 0]
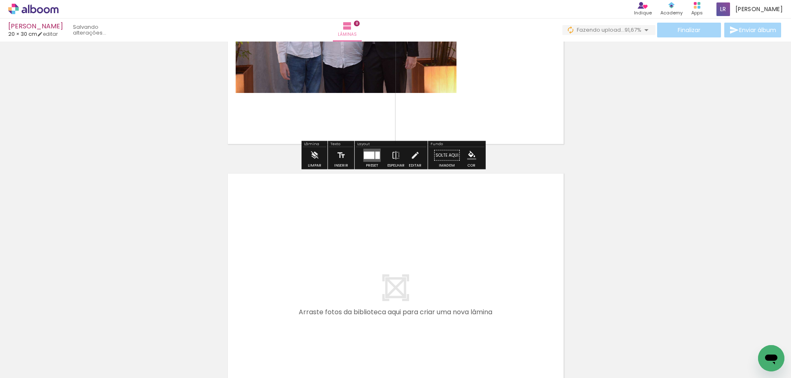
click at [34, 369] on span "Adicionar Fotos" at bounding box center [29, 367] width 25 height 9
click at [0, 0] on input "file" at bounding box center [0, 0] width 0 height 0
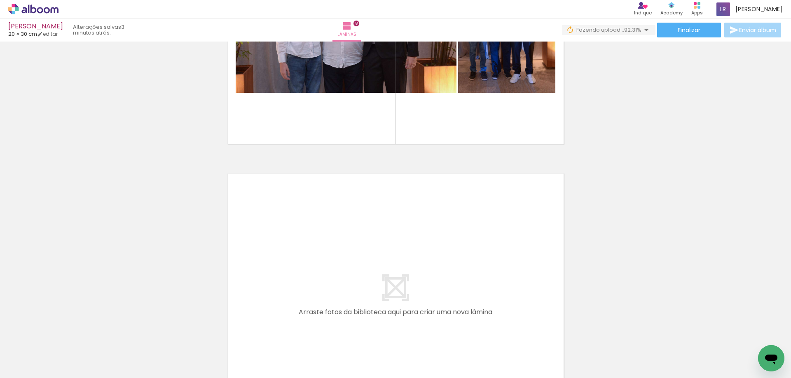
scroll to position [0, 478]
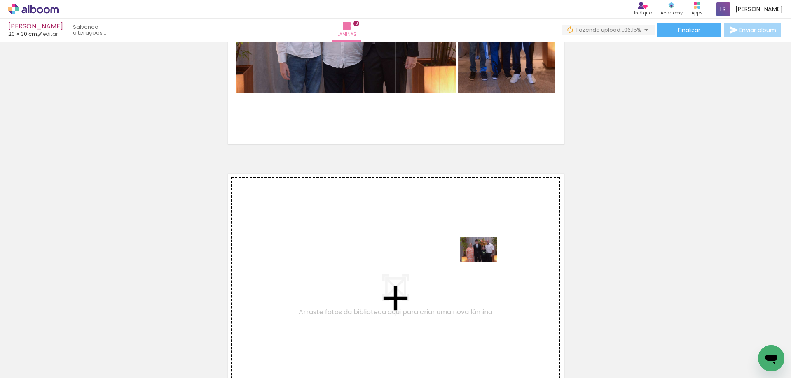
drag, startPoint x: 714, startPoint y: 353, endPoint x: 483, endPoint y: 261, distance: 248.6
click at [483, 261] on quentale-workspace at bounding box center [395, 189] width 791 height 378
